Goal: Information Seeking & Learning: Learn about a topic

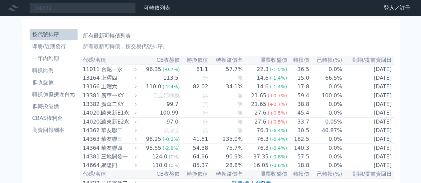
click at [71, 10] on input "54391" at bounding box center [82, 7] width 106 height 11
click at [159, 11] on div "可轉債列表" at bounding box center [157, 8] width 32 height 8
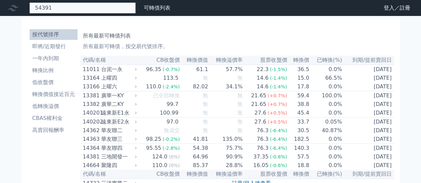
click at [104, 8] on div "54391" at bounding box center [82, 7] width 106 height 11
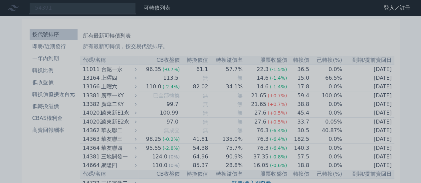
click at [203, 6] on div at bounding box center [210, 91] width 421 height 183
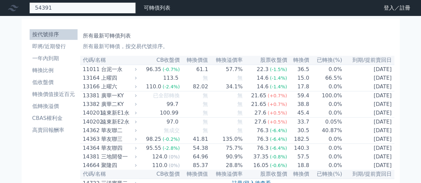
click at [102, 8] on div "54391" at bounding box center [82, 7] width 106 height 11
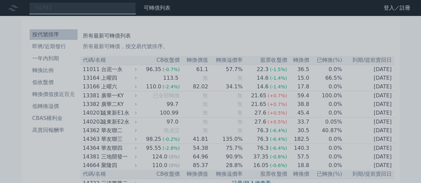
click at [314, 18] on div at bounding box center [210, 91] width 421 height 183
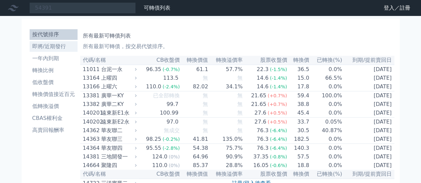
click at [52, 49] on li "即將/近期發行" at bounding box center [54, 47] width 48 height 8
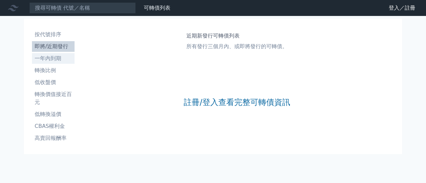
click at [35, 60] on li "一年內到期" at bounding box center [53, 59] width 43 height 8
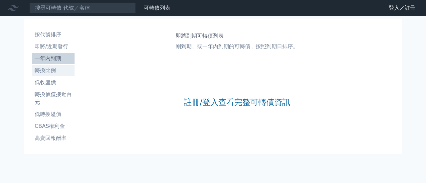
click at [54, 69] on li "轉換比例" at bounding box center [53, 71] width 43 height 8
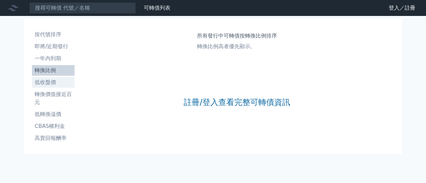
click at [49, 81] on li "低收盤價" at bounding box center [53, 83] width 43 height 8
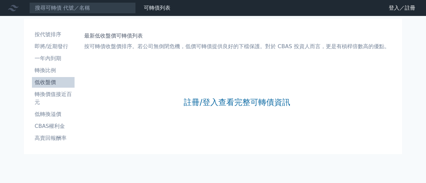
click at [11, 10] on icon at bounding box center [13, 8] width 11 height 6
click at [0, 0] on link "財務數據" at bounding box center [0, 0] width 0 height 0
click at [162, 9] on link "可轉債列表" at bounding box center [157, 8] width 27 height 6
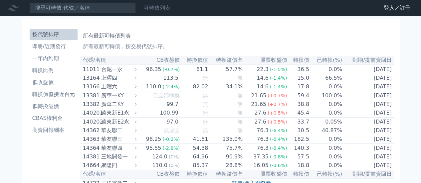
click at [160, 8] on link "可轉債列表" at bounding box center [157, 8] width 27 height 6
click at [402, 5] on link "登入／註冊" at bounding box center [396, 8] width 37 height 11
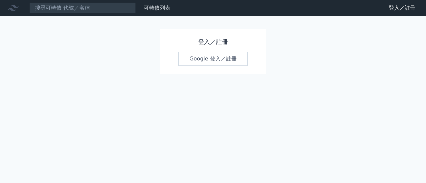
click at [212, 61] on link "Google 登入／註冊" at bounding box center [212, 59] width 69 height 14
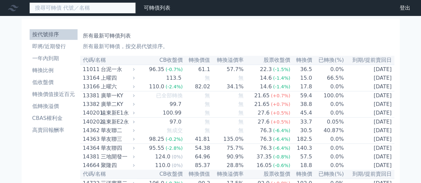
click at [78, 10] on input at bounding box center [82, 7] width 106 height 11
drag, startPoint x: 75, startPoint y: 8, endPoint x: 0, endPoint y: 6, distance: 75.2
click at [0, 6] on div "只53 可轉債列表 財務數據" at bounding box center [86, 7] width 173 height 11
drag, startPoint x: 72, startPoint y: 11, endPoint x: 1, endPoint y: 10, distance: 70.5
click at [29, 10] on div "53" at bounding box center [82, 7] width 106 height 11
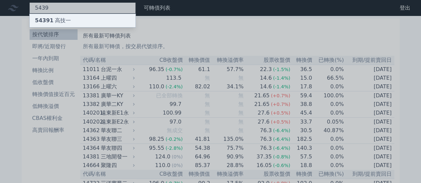
type input "5439"
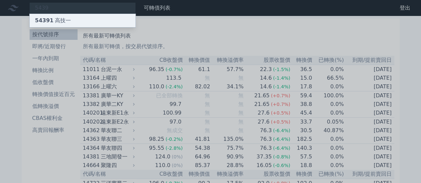
click at [73, 22] on div "54391 高技一" at bounding box center [83, 20] width 106 height 13
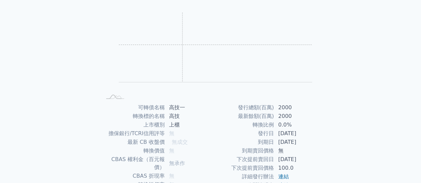
scroll to position [124, 0]
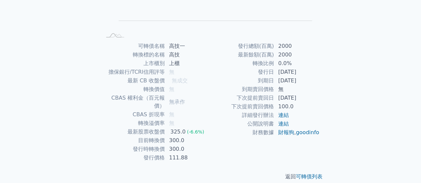
click at [174, 136] on td "300.0" at bounding box center [188, 140] width 46 height 9
click at [212, 134] on td "財務數據" at bounding box center [243, 132] width 64 height 9
click at [25, 71] on div "可轉債列表 財務數據 可轉債列表 財務數據 登出 登出 可轉債列表 › 54391 高技一 54391 高技一 可轉債詳細資訊 Zoom Out L L Ch…" at bounding box center [210, 34] width 421 height 316
click at [285, 71] on td "[DATE]" at bounding box center [297, 72] width 46 height 9
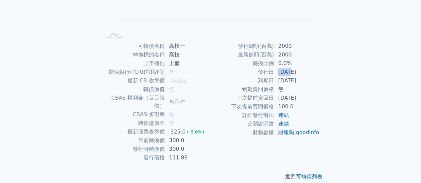
click at [285, 71] on td "[DATE]" at bounding box center [297, 72] width 46 height 9
click at [318, 70] on td "[DATE]" at bounding box center [297, 72] width 46 height 9
click at [292, 73] on td "[DATE]" at bounding box center [297, 72] width 46 height 9
click at [342, 68] on div "可轉債列表 財務數據 可轉債列表 財務數據 登出 登出 可轉債列表 › 54391 高技一 54391 高技一 可轉債詳細資訊 Zoom Out L L Ch…" at bounding box center [210, 34] width 421 height 316
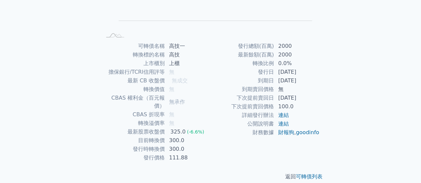
click at [148, 47] on td "可轉債名稱" at bounding box center [133, 46] width 64 height 9
click at [164, 48] on td "可轉債名稱" at bounding box center [133, 46] width 64 height 9
click at [310, 101] on td "[DATE]" at bounding box center [297, 98] width 46 height 9
click at [323, 100] on div "可轉債名稱 高技一 轉換標的名稱 高技 上市櫃別 上櫃 擔保銀行/TCRI信用評等 無 最新 CB 收盤價 無成交 轉換價值 無 CBAS 權利金（百元報價）…" at bounding box center [210, 102] width 234 height 120
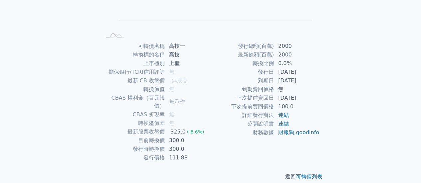
click at [323, 100] on div "可轉債名稱 高技一 轉換標的名稱 高技 上市櫃別 上櫃 擔保銀行/TCRI信用評等 無 最新 CB 收盤價 無成交 轉換價值 無 CBAS 權利金（百元報價）…" at bounding box center [210, 102] width 234 height 120
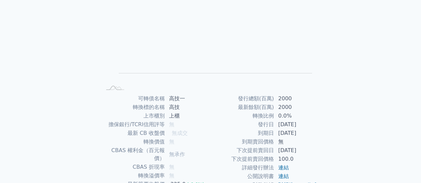
scroll to position [25, 0]
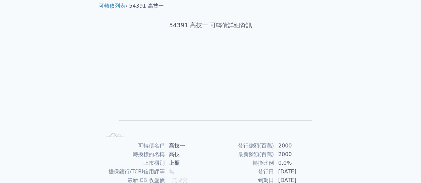
click at [33, 93] on div "可轉債列表 財務數據 可轉債列表 財務數據 登出 登出 可轉債列表 › 54391 高技一 54391 高技一 可轉債詳細資訊 Zoom Out L L Ch…" at bounding box center [210, 133] width 421 height 316
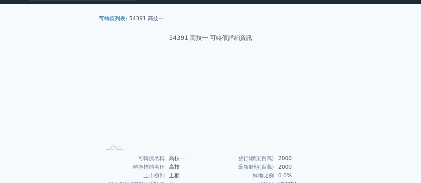
scroll to position [0, 0]
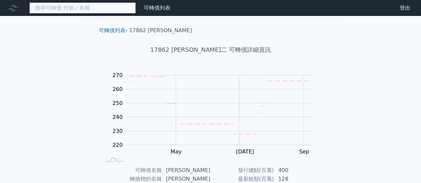
click at [79, 6] on input at bounding box center [82, 7] width 106 height 11
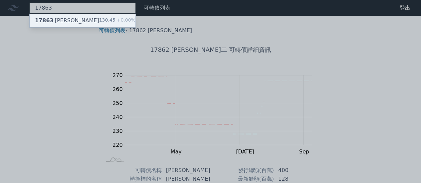
type input "17863"
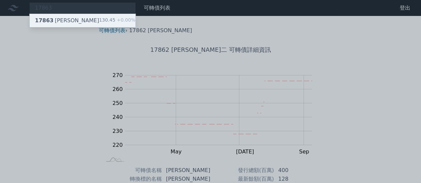
click at [81, 16] on div "17863 科妍三 130.45 +0.00%" at bounding box center [83, 20] width 106 height 13
